Goal: Task Accomplishment & Management: Use online tool/utility

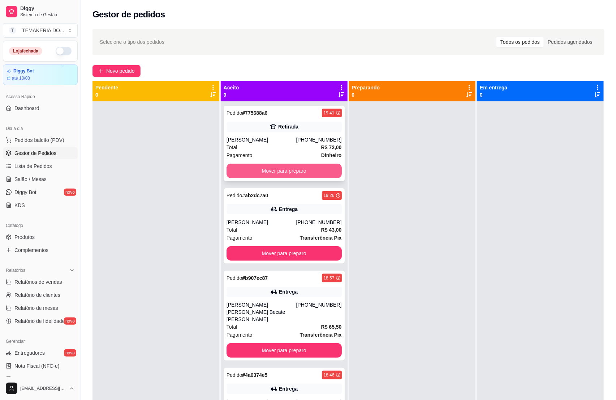
click at [284, 176] on button "Mover para preparo" at bounding box center [284, 170] width 115 height 14
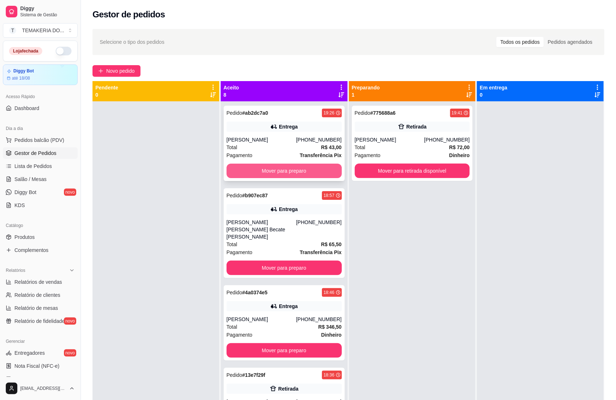
click at [293, 170] on button "Mover para preparo" at bounding box center [284, 170] width 115 height 14
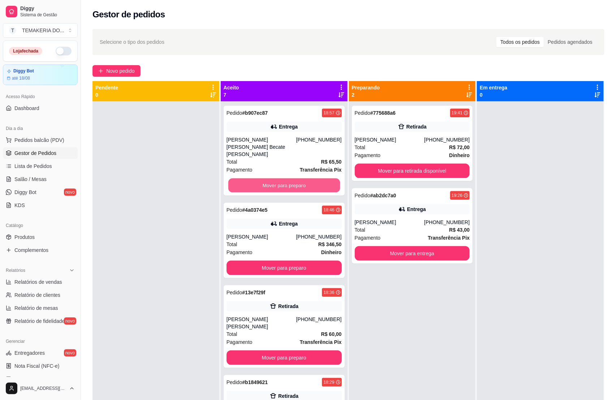
click at [304, 178] on button "Mover para preparo" at bounding box center [285, 185] width 112 height 14
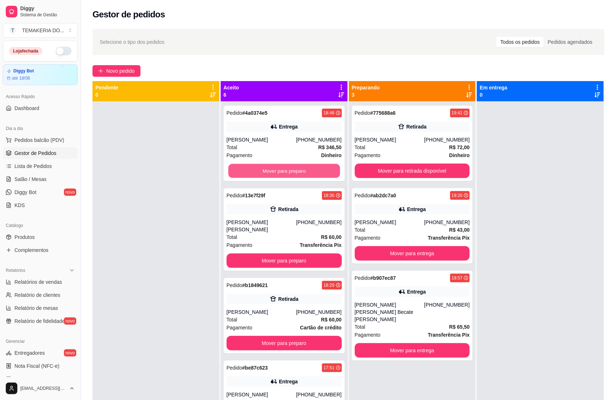
click at [307, 170] on button "Mover para preparo" at bounding box center [285, 171] width 112 height 14
click at [308, 253] on button "Mover para preparo" at bounding box center [284, 260] width 115 height 14
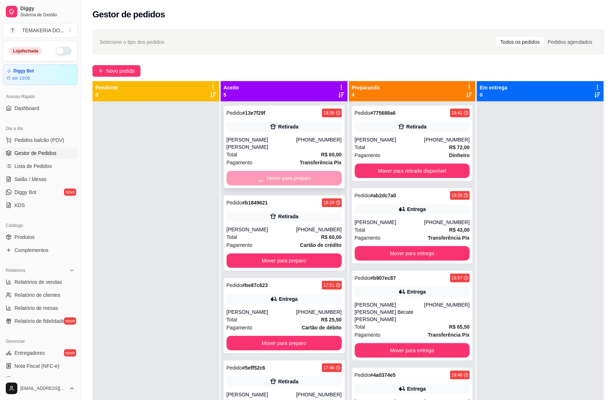
click at [310, 171] on div "Mover para preparo" at bounding box center [284, 178] width 115 height 14
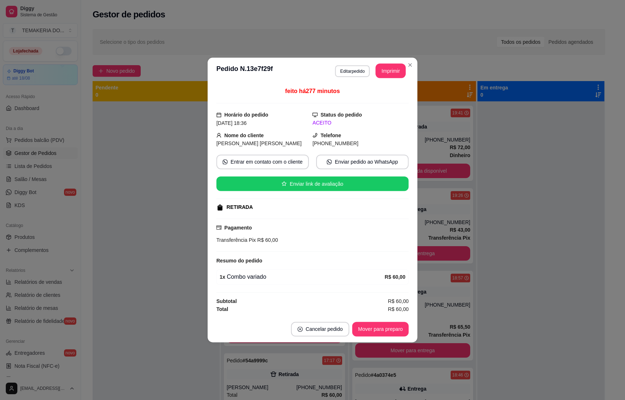
click at [311, 171] on div "feito há 277 minutos Horário do pedido [DATE] 18:36 Status do pedido ACEITO Nom…" at bounding box center [312, 200] width 192 height 226
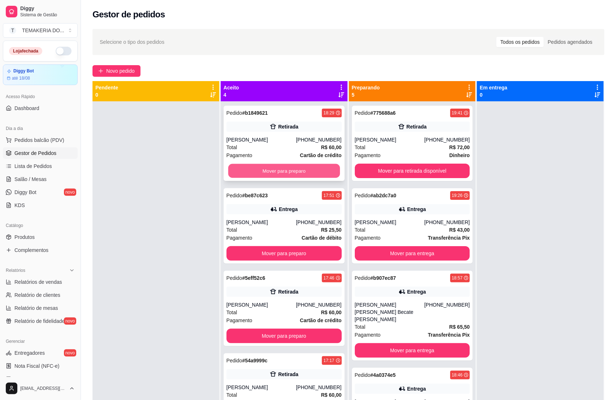
click at [268, 168] on button "Mover para preparo" at bounding box center [285, 171] width 112 height 14
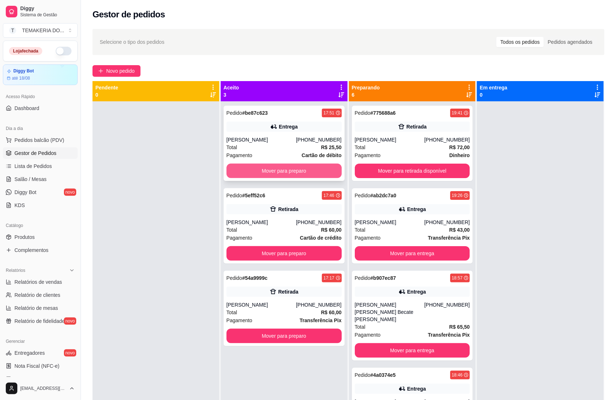
click at [291, 164] on button "Mover para preparo" at bounding box center [284, 170] width 115 height 14
click at [294, 246] on button "Mover para preparo" at bounding box center [284, 253] width 115 height 14
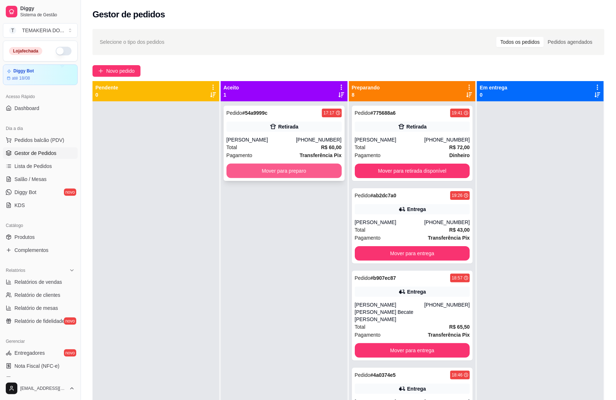
click at [303, 168] on button "Mover para preparo" at bounding box center [284, 170] width 115 height 14
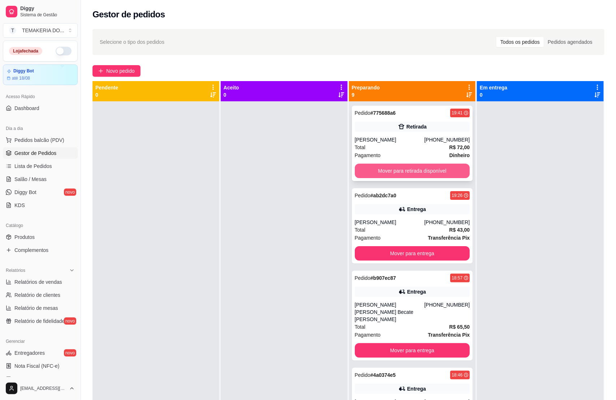
click at [420, 169] on button "Mover para retirada disponível" at bounding box center [412, 170] width 115 height 14
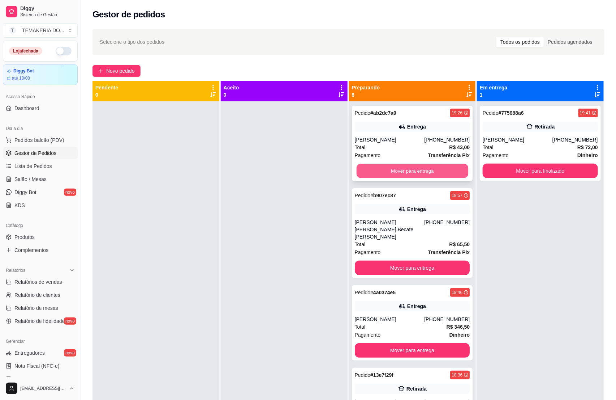
click at [419, 170] on button "Mover para entrega" at bounding box center [413, 171] width 112 height 14
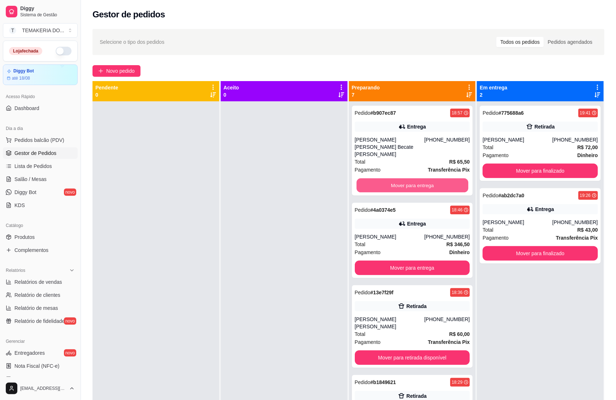
click at [421, 178] on button "Mover para entrega" at bounding box center [413, 185] width 112 height 14
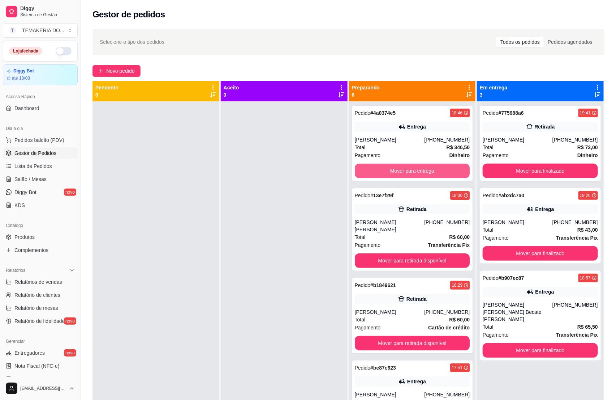
click at [420, 168] on button "Mover para entrega" at bounding box center [412, 170] width 115 height 14
click at [420, 253] on button "Mover para retirada disponível" at bounding box center [412, 260] width 115 height 14
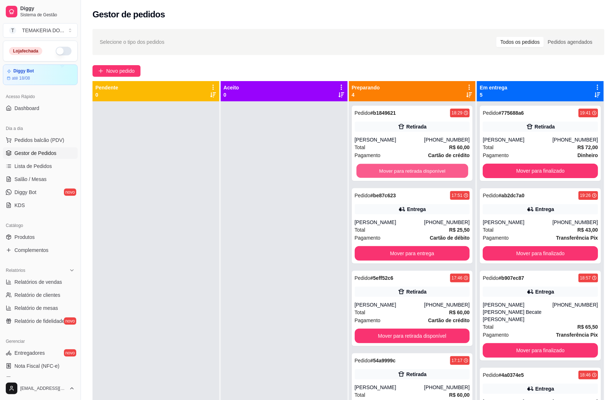
click at [420, 168] on button "Mover para retirada disponível" at bounding box center [413, 171] width 112 height 14
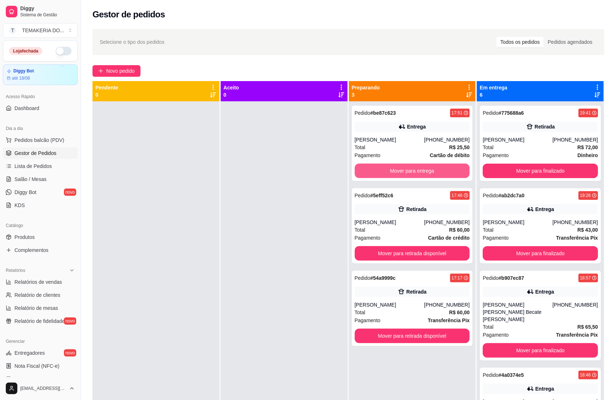
click at [420, 168] on button "Mover para entrega" at bounding box center [412, 170] width 115 height 14
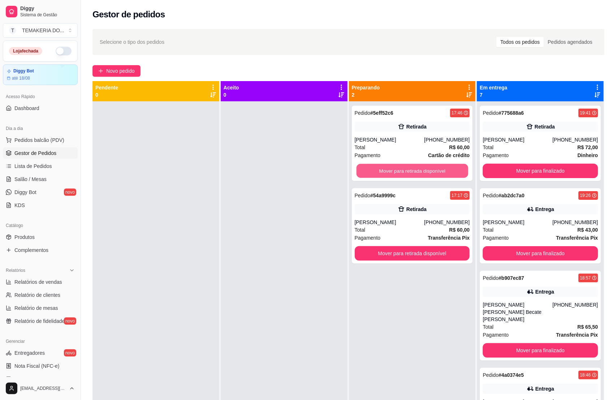
click at [420, 168] on button "Mover para retirada disponível" at bounding box center [413, 171] width 112 height 14
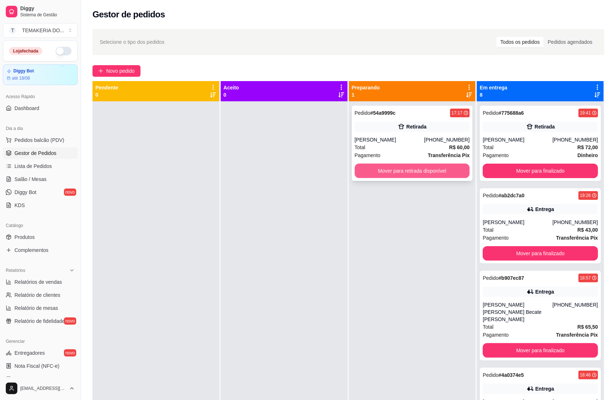
click at [440, 168] on button "Mover para retirada disponível" at bounding box center [412, 170] width 115 height 14
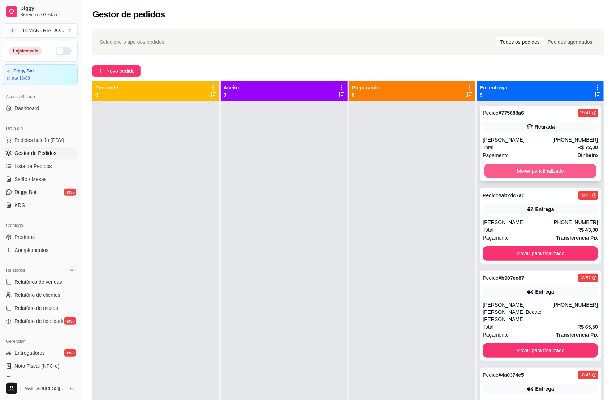
click at [497, 171] on button "Mover para finalizado" at bounding box center [541, 171] width 112 height 14
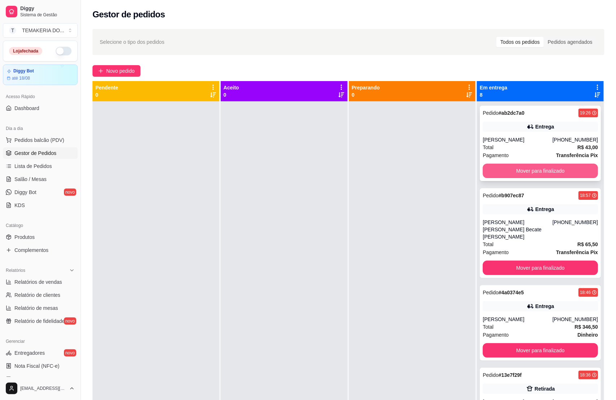
click at [503, 171] on button "Mover para finalizado" at bounding box center [540, 170] width 115 height 14
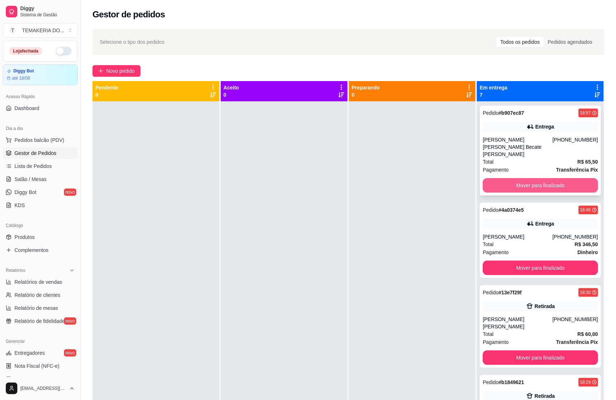
click at [505, 178] on button "Mover para finalizado" at bounding box center [540, 185] width 115 height 14
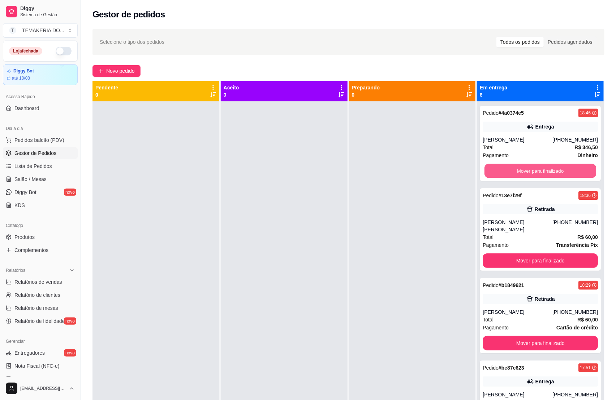
click at [505, 171] on button "Mover para finalizado" at bounding box center [541, 171] width 112 height 14
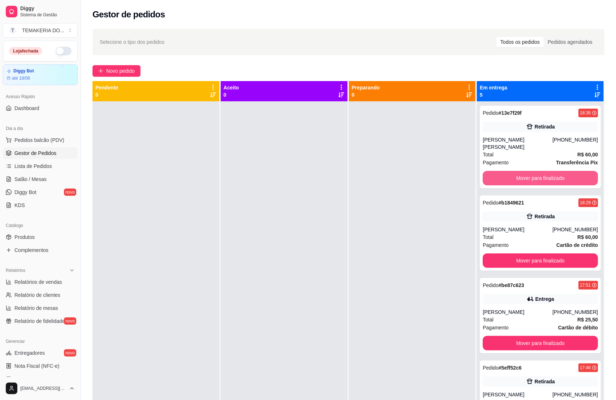
click at [505, 171] on button "Mover para finalizado" at bounding box center [540, 178] width 115 height 14
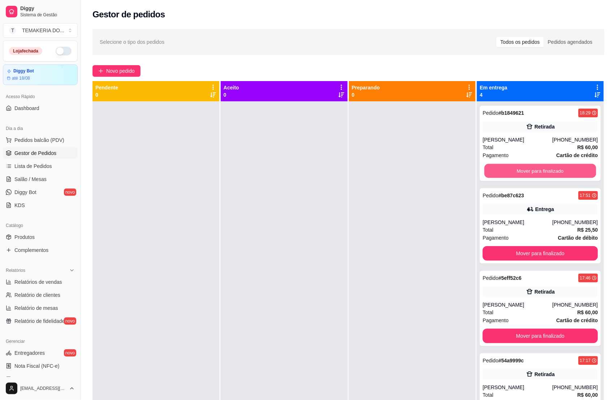
click at [505, 171] on button "Mover para finalizado" at bounding box center [541, 171] width 112 height 14
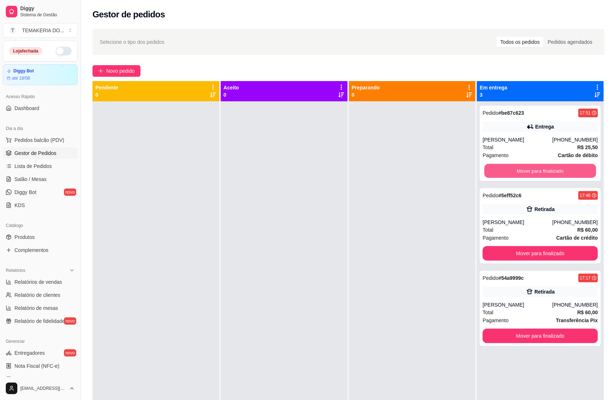
click at [505, 171] on button "Mover para finalizado" at bounding box center [541, 171] width 112 height 14
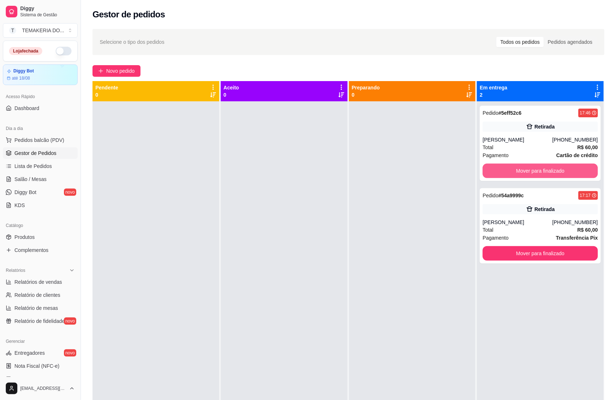
click at [505, 171] on button "Mover para finalizado" at bounding box center [540, 170] width 115 height 14
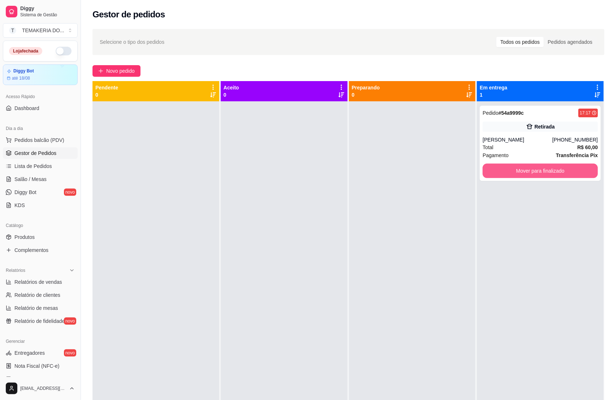
click at [505, 171] on button "Mover para finalizado" at bounding box center [540, 170] width 115 height 14
